Goal: Obtain resource: Download file/media

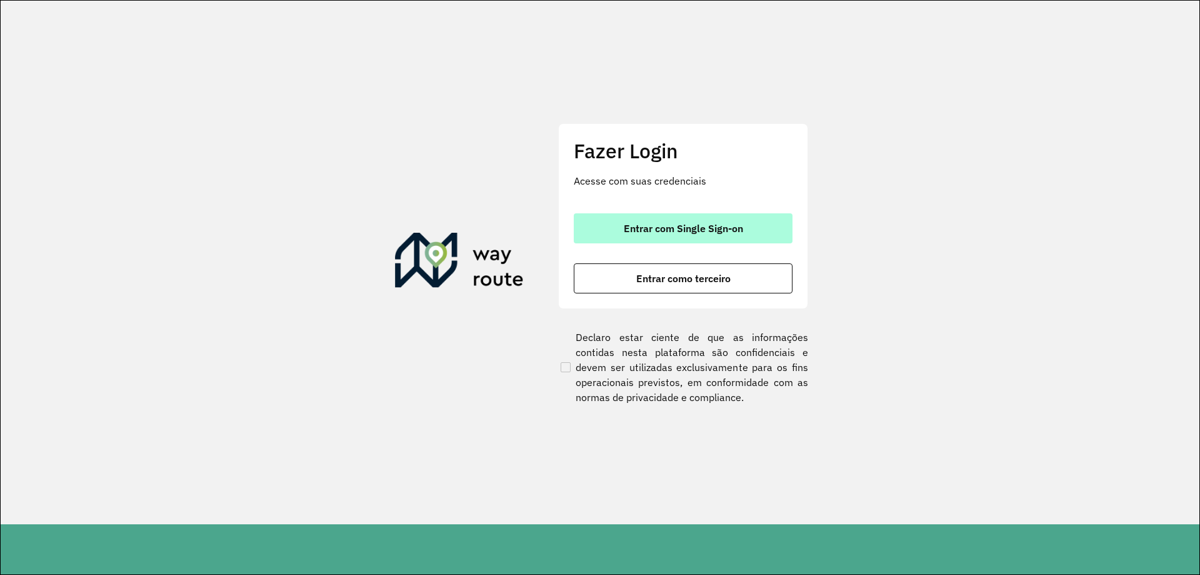
click at [652, 235] on button "Entrar com Single Sign-on" at bounding box center [683, 228] width 219 height 30
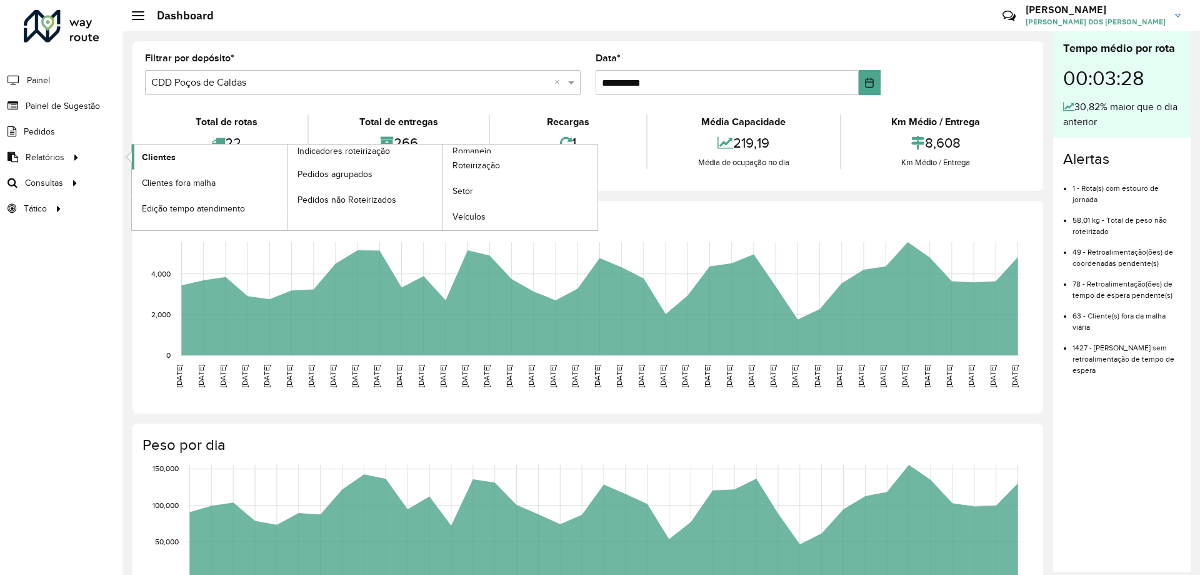
click at [222, 161] on link "Clientes" at bounding box center [209, 156] width 155 height 25
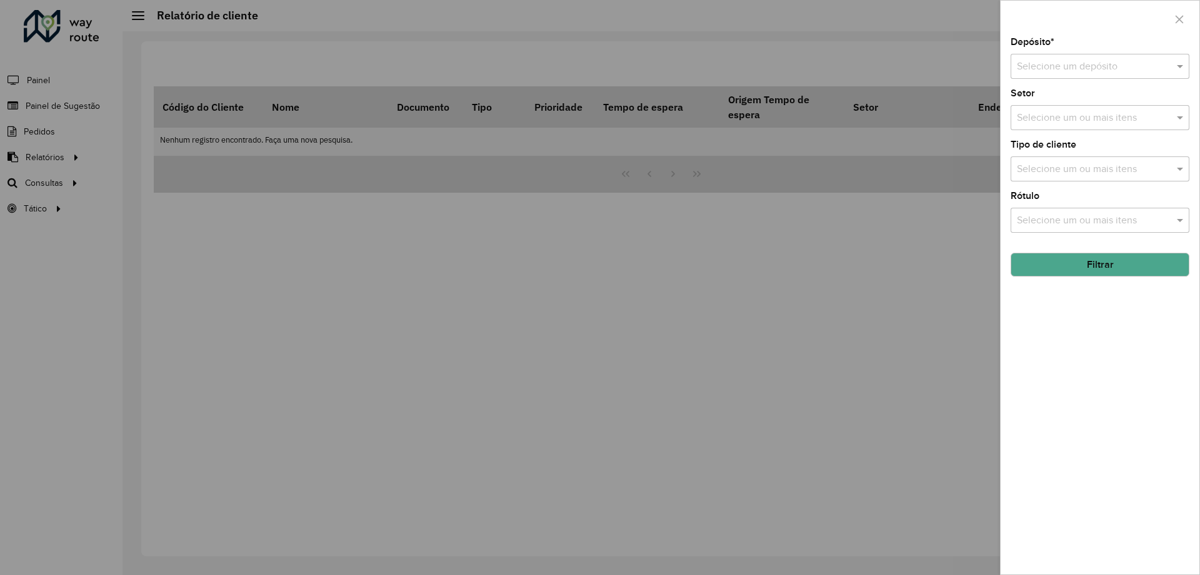
click at [1097, 62] on input "text" at bounding box center [1087, 66] width 141 height 15
click at [1087, 125] on span "CDD Poços de Caldas" at bounding box center [1064, 123] width 95 height 11
click at [1105, 267] on button "Filtrar" at bounding box center [1100, 265] width 179 height 24
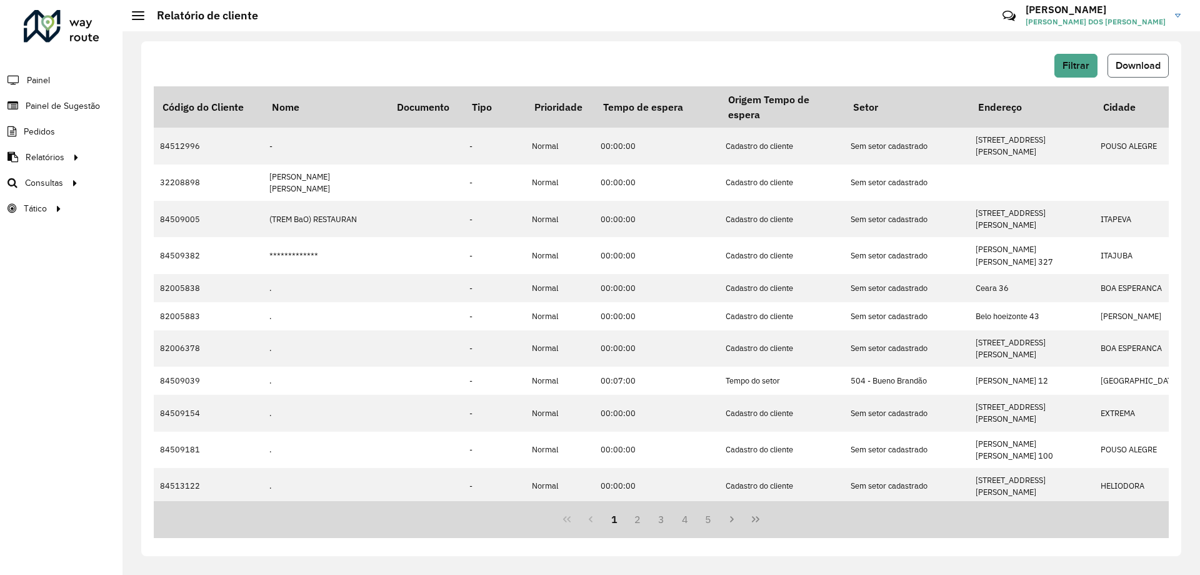
click at [1149, 69] on span "Download" at bounding box center [1138, 65] width 45 height 11
click at [673, 91] on th "Tempo de espera" at bounding box center [657, 106] width 125 height 41
click at [651, 41] on div "Filtrar Download Código do Cliente Nome Documento Tipo Prioridade Tempo de espe…" at bounding box center [662, 302] width 1078 height 543
